Goal: Task Accomplishment & Management: Complete application form

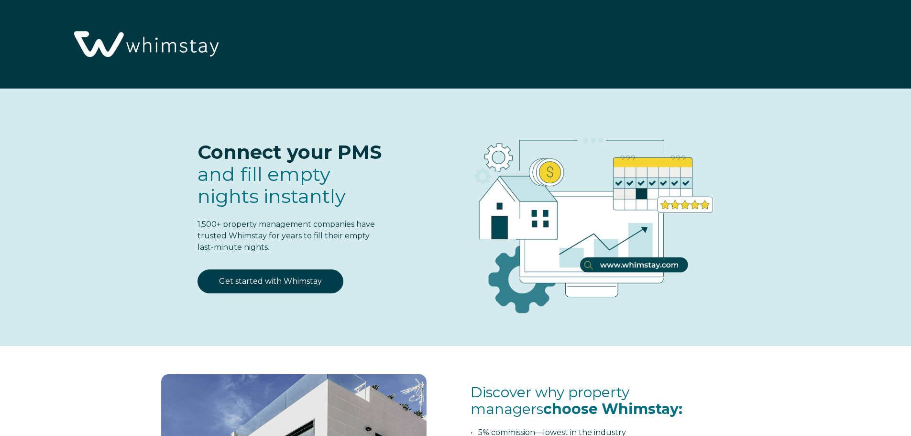
select select "US"
select select "Standard"
click at [154, 45] on img at bounding box center [145, 45] width 156 height 80
select select "US"
select select "Standard"
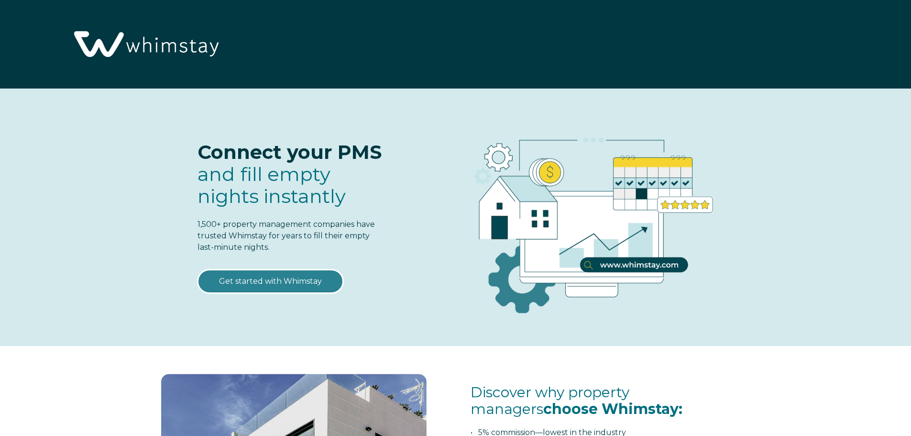
click at [298, 279] on link "Get started with Whimstay" at bounding box center [271, 281] width 146 height 24
select select "US"
select select "Standard"
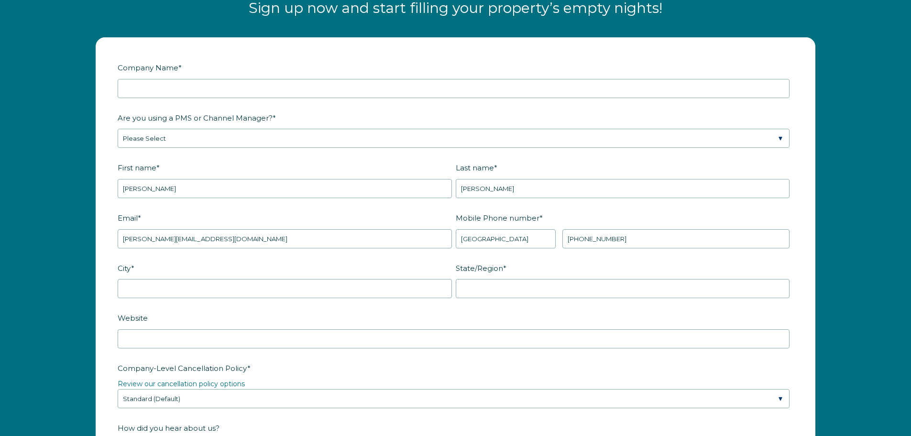
scroll to position [1250, 0]
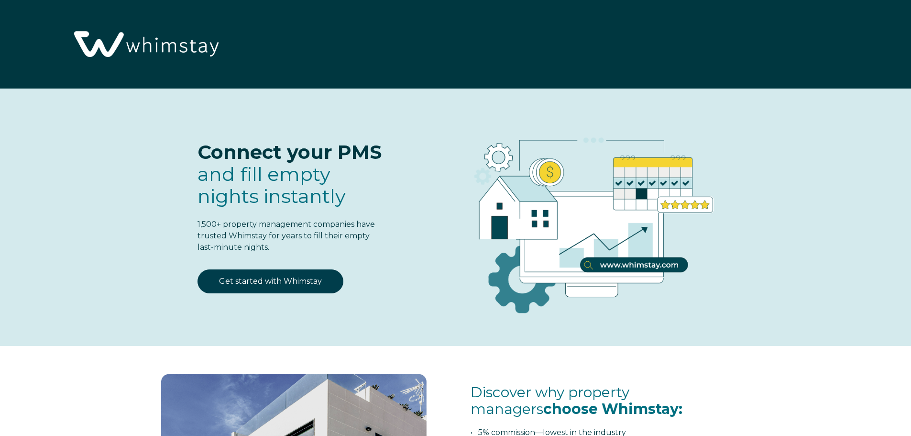
select select "US"
select select "Standard"
click at [88, 92] on div "Connect your PMS and fill empty nights instantly 1,500+ property management com…" at bounding box center [455, 217] width 911 height 258
